Goal: Transaction & Acquisition: Purchase product/service

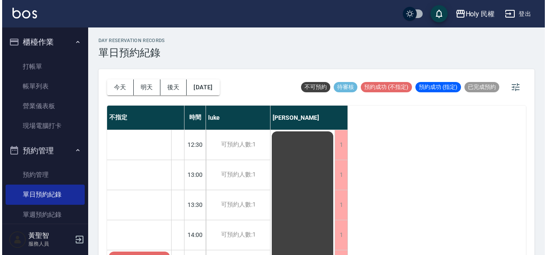
scroll to position [86, 0]
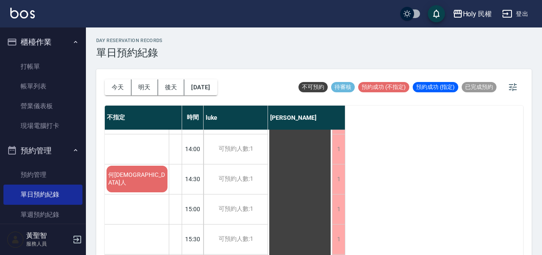
click at [147, 181] on span "何[DEMOGRAPHIC_DATA]人" at bounding box center [137, 178] width 61 height 15
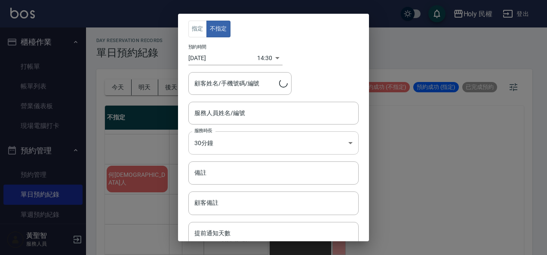
type input "何[DEMOGRAPHIC_DATA]人/0913030323/"
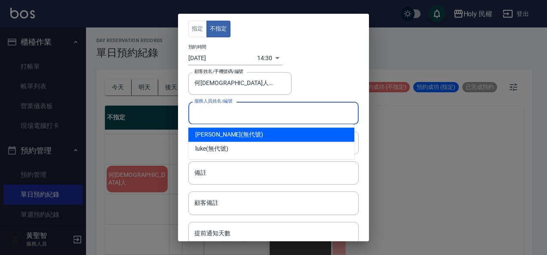
click at [243, 113] on input "服務人員姓名/編號" at bounding box center [273, 113] width 162 height 15
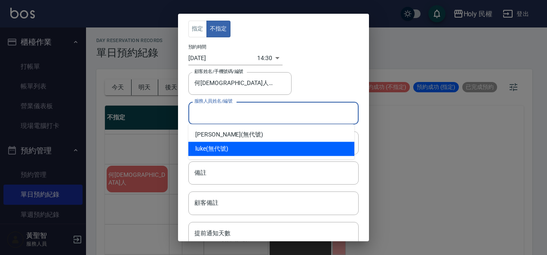
click at [228, 147] on div "luke (無代號)" at bounding box center [271, 149] width 166 height 14
type input "luke(無代號)"
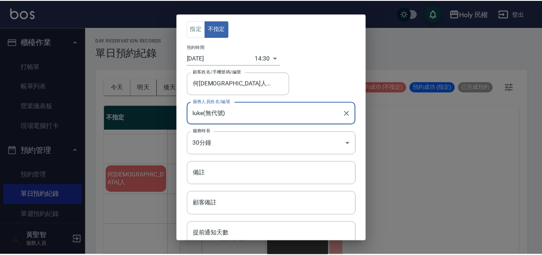
scroll to position [33, 0]
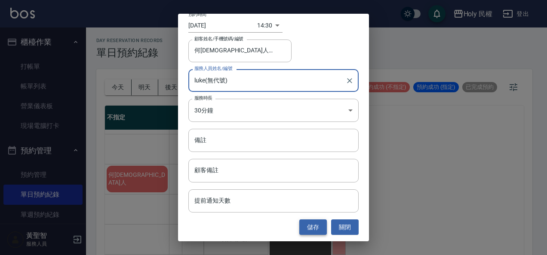
click at [304, 224] on button "儲存" at bounding box center [313, 228] width 28 height 16
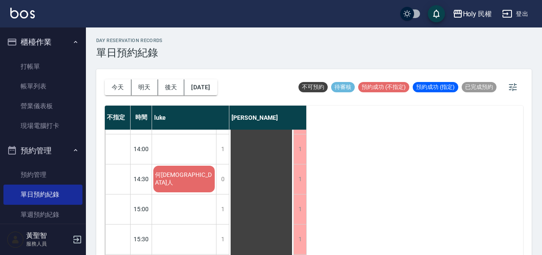
click at [200, 179] on div "何外國人" at bounding box center [184, 179] width 64 height 29
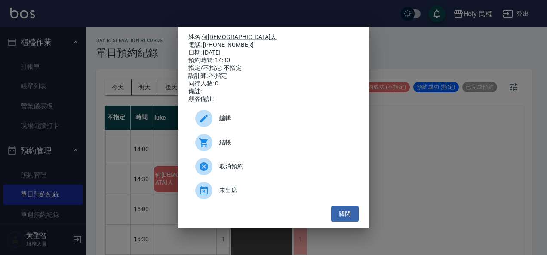
click at [222, 145] on span "結帳" at bounding box center [285, 142] width 132 height 9
click at [349, 218] on button "關閉" at bounding box center [345, 214] width 28 height 16
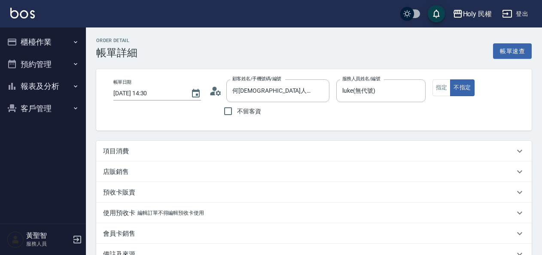
click at [238, 153] on div "項目消費" at bounding box center [309, 151] width 412 height 9
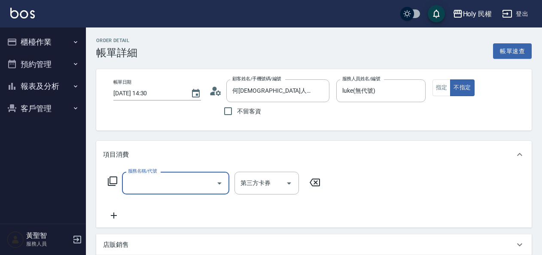
click at [176, 184] on input "服務名稱/代號" at bounding box center [169, 183] width 87 height 15
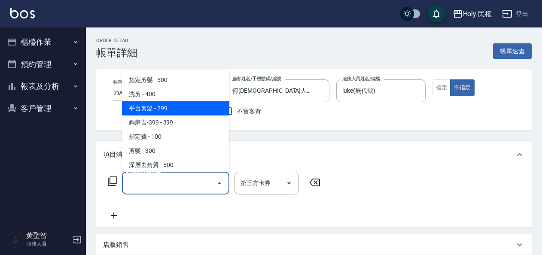
click at [162, 111] on span "平台剪髮 - 299" at bounding box center [175, 108] width 107 height 14
type input "平台剪髮(4)"
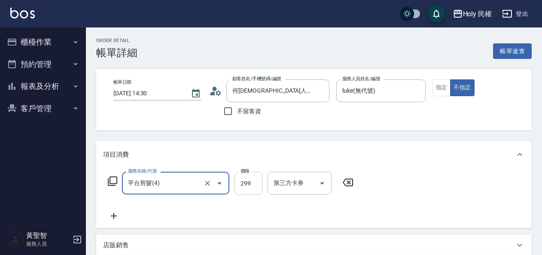
click at [255, 185] on input "299" at bounding box center [249, 183] width 28 height 23
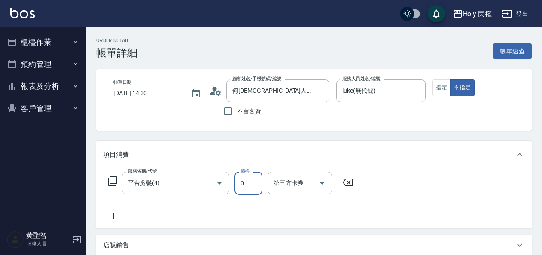
click at [237, 185] on input "0" at bounding box center [249, 183] width 28 height 23
click at [250, 185] on input "0" at bounding box center [249, 183] width 28 height 23
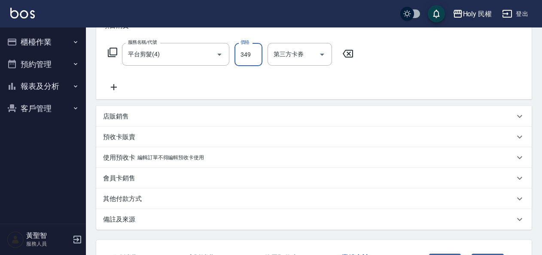
scroll to position [196, 0]
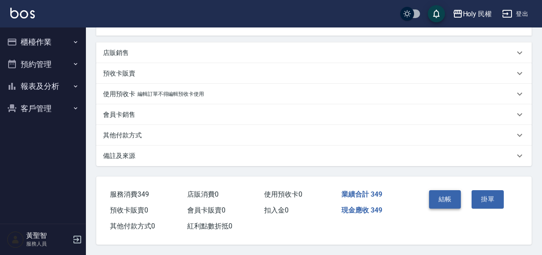
type input "349"
click at [447, 196] on button "結帳" at bounding box center [445, 199] width 32 height 18
